Goal: Navigation & Orientation: Find specific page/section

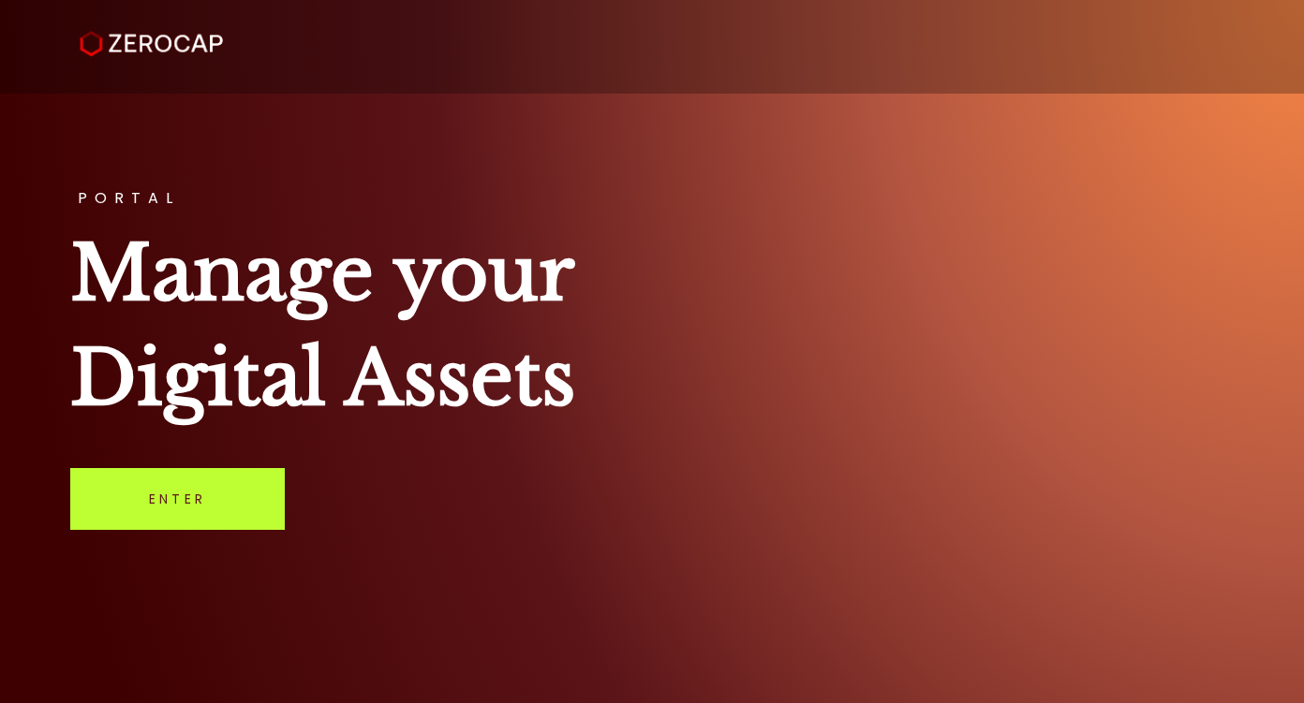
click at [264, 498] on link "Enter" at bounding box center [177, 499] width 215 height 62
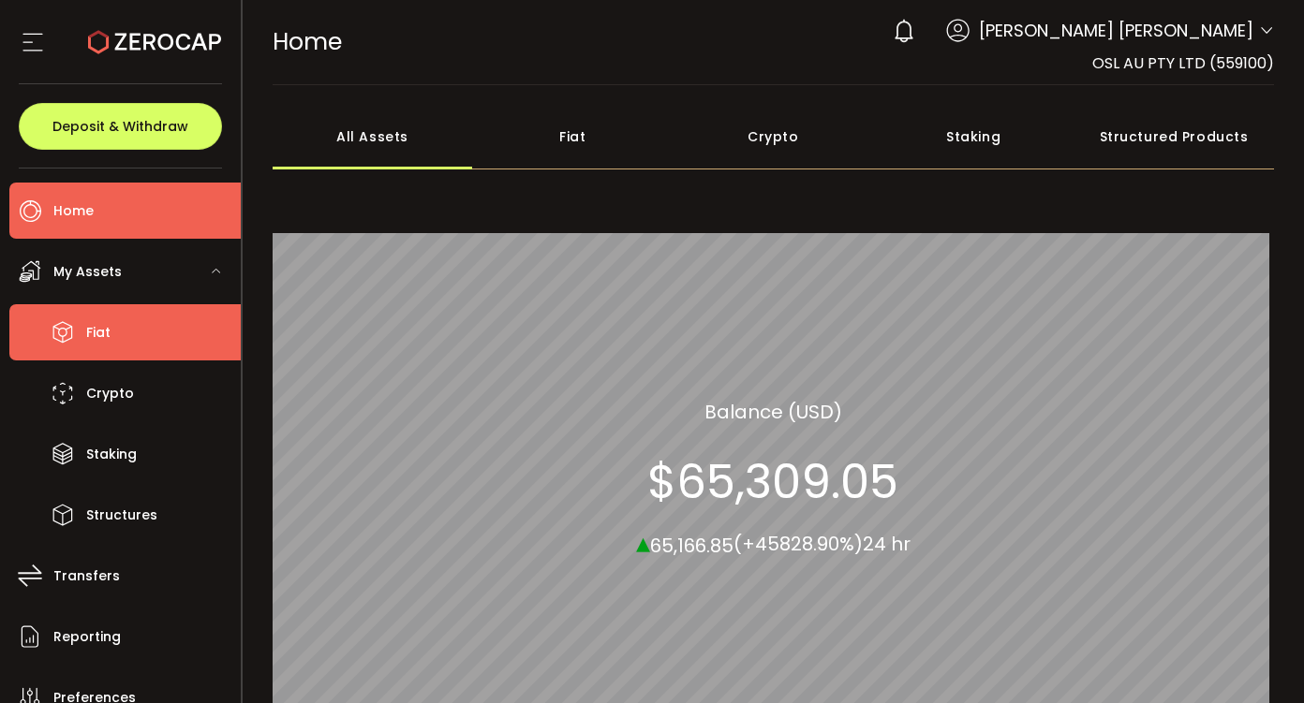
click at [135, 351] on li "Fiat" at bounding box center [124, 332] width 231 height 56
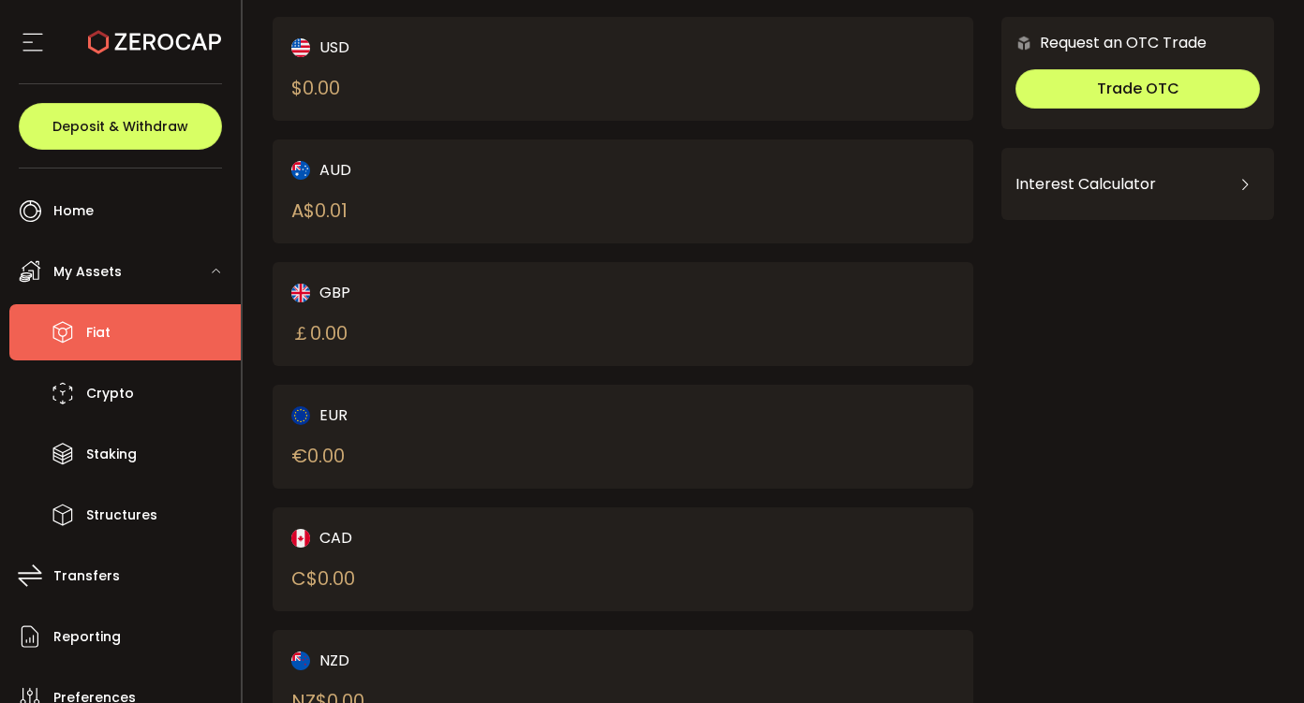
scroll to position [148, 0]
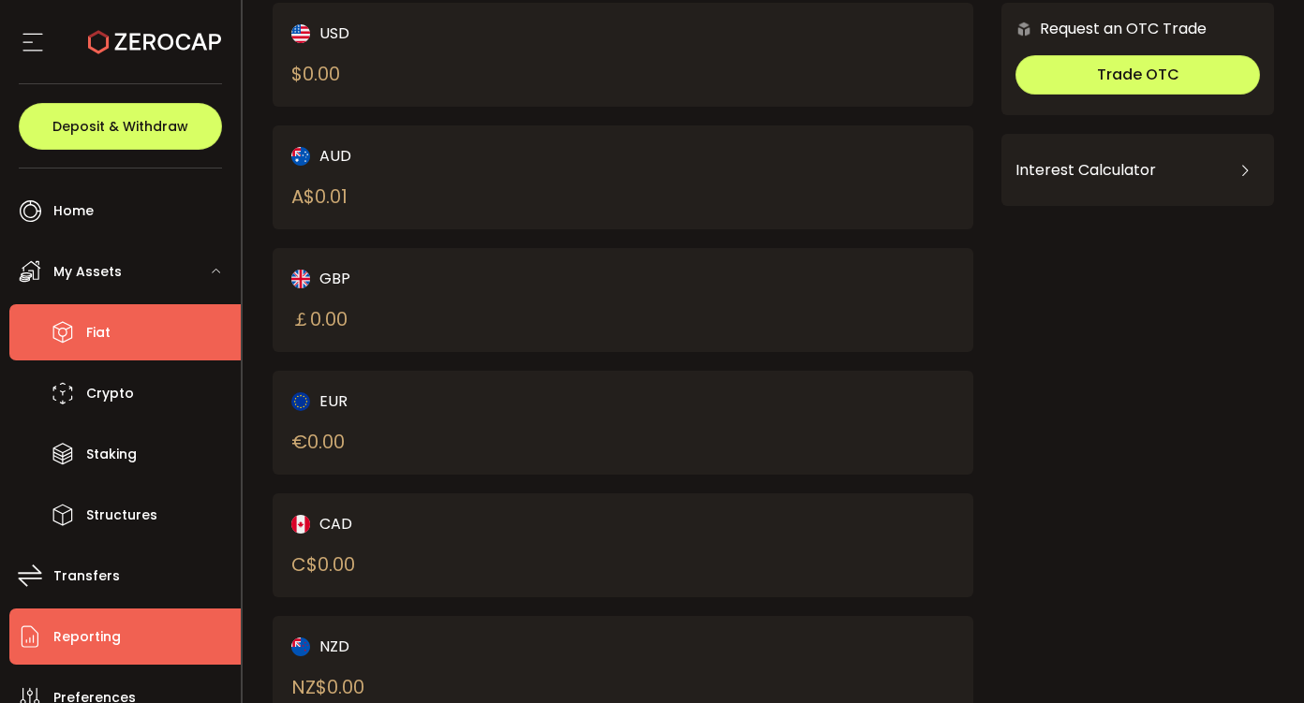
click at [111, 614] on li "Reporting" at bounding box center [124, 637] width 231 height 56
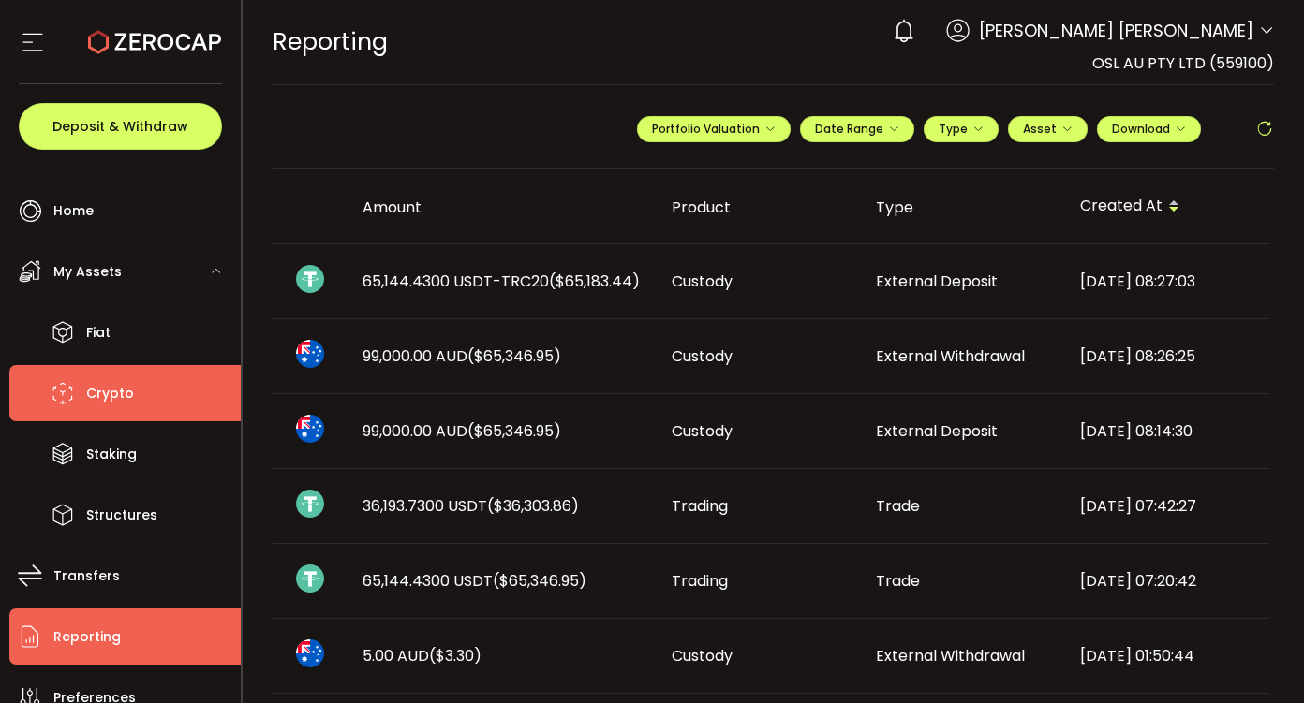
click at [119, 407] on span "Crypto" at bounding box center [110, 393] width 48 height 27
